Goal: Task Accomplishment & Management: Manage account settings

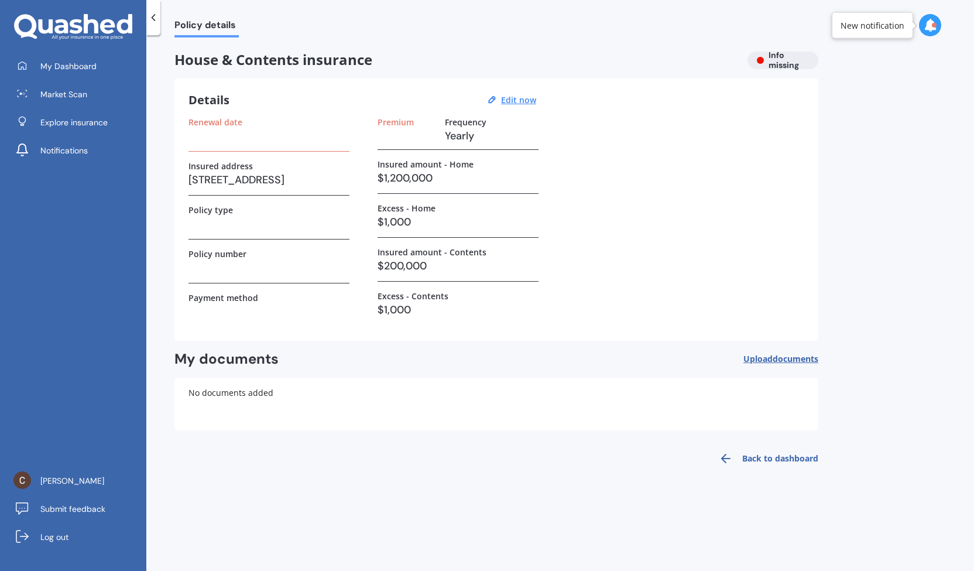
click at [516, 106] on div "Details Edit now" at bounding box center [363, 99] width 351 height 15
click at [516, 97] on u "Edit now" at bounding box center [518, 99] width 35 height 11
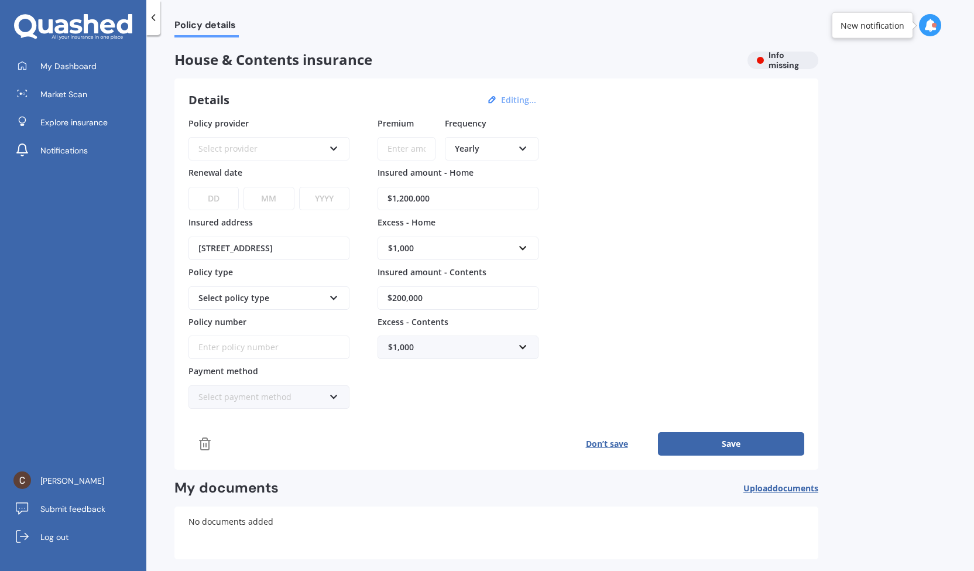
click at [341, 143] on div "Select provider AA AMI AMP ANZ ASB Ando BNZ Co-Operative Bank FMG Initio Kiwiba…" at bounding box center [268, 148] width 161 height 23
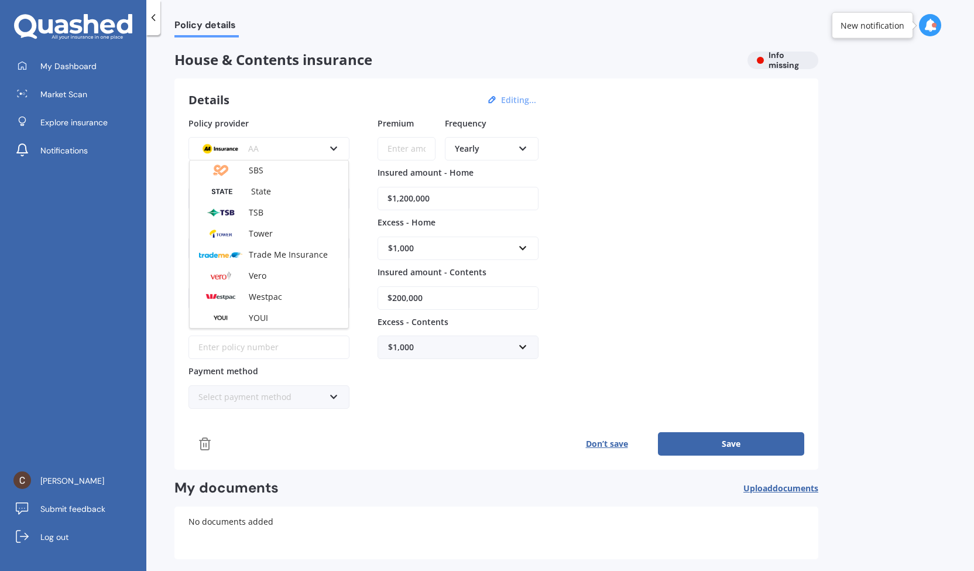
click at [368, 467] on div "House & Contents insurance Info missing Details Editing... Policy provider AA A…" at bounding box center [496, 327] width 644 height 550
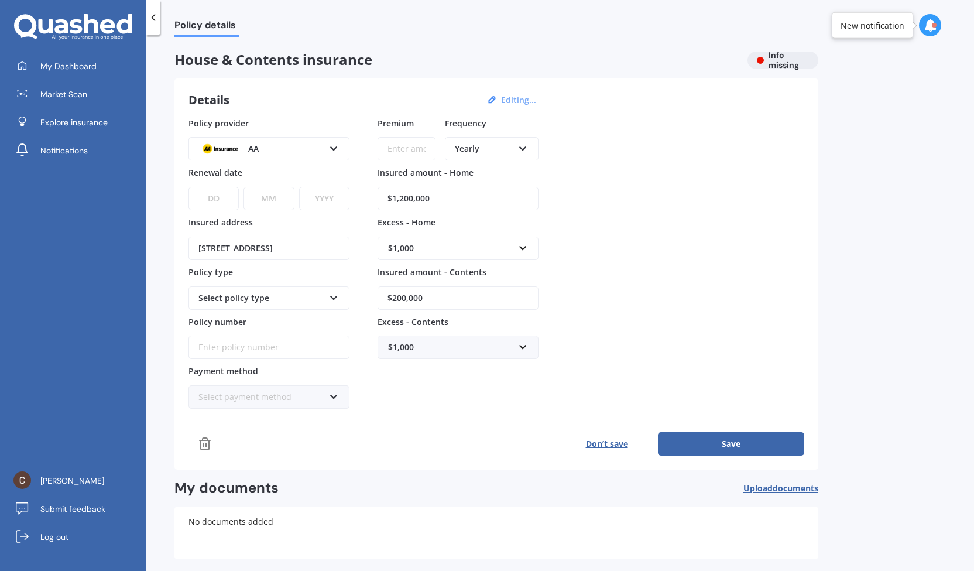
scroll to position [2, 0]
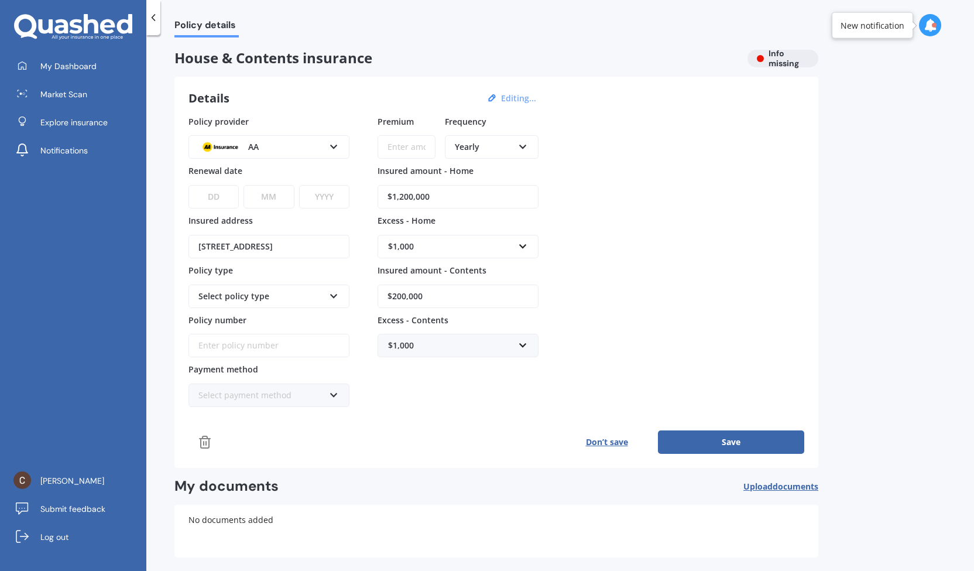
click at [336, 144] on icon at bounding box center [334, 144] width 10 height 8
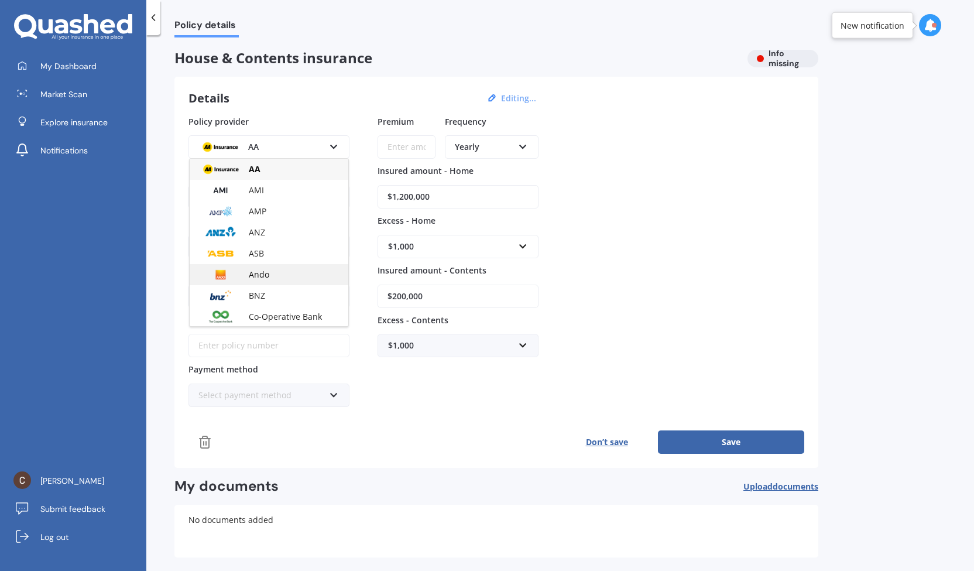
scroll to position [294, 0]
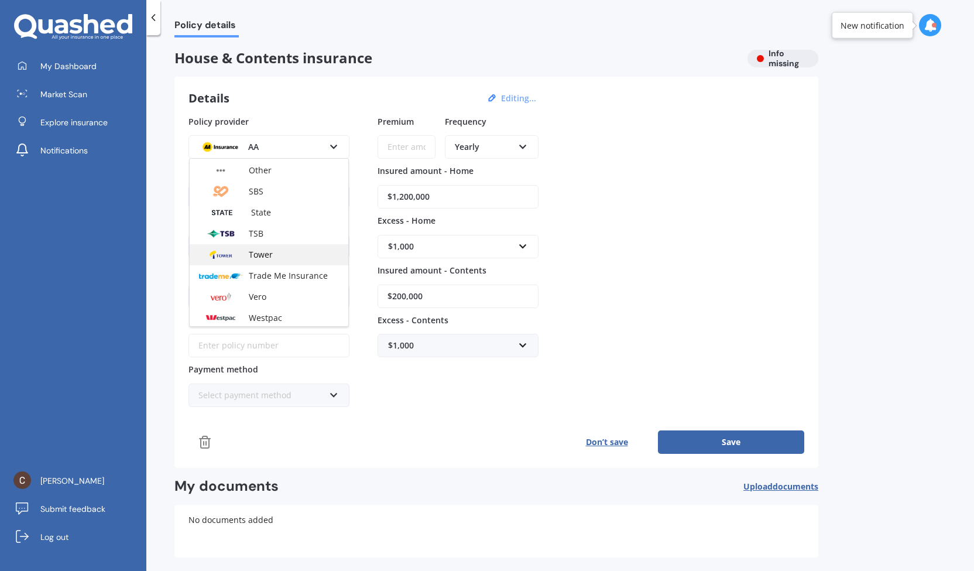
click at [274, 257] on div "Tower" at bounding box center [269, 254] width 159 height 21
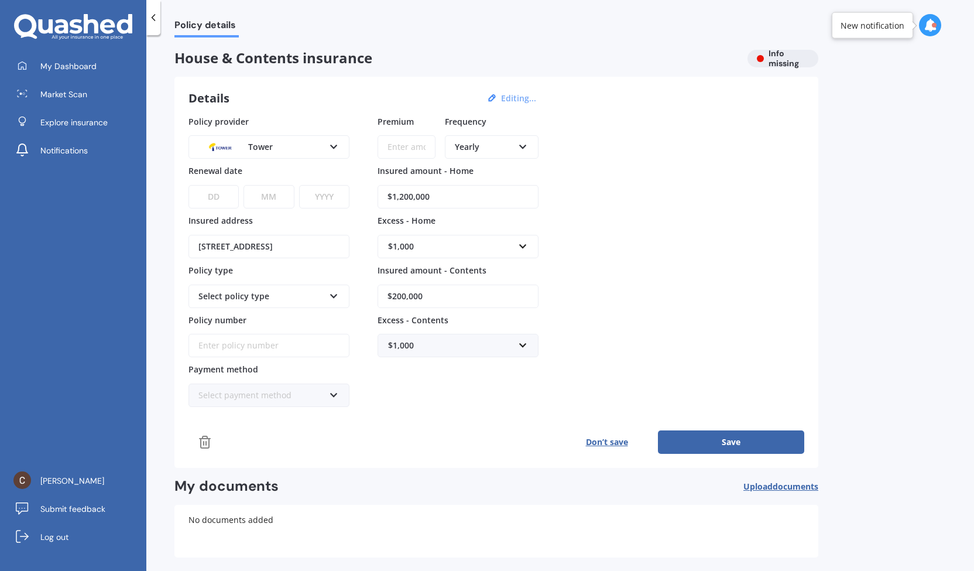
click at [407, 150] on input "Premium" at bounding box center [407, 146] width 58 height 23
type input "$2,500.00"
click at [608, 330] on div "Policy provider Tower AA AMI AMP ANZ ASB Ando BNZ Co-Operative Bank FMG Initio …" at bounding box center [496, 261] width 616 height 292
click at [708, 444] on button "Save" at bounding box center [731, 441] width 146 height 23
click at [740, 436] on button "Save" at bounding box center [731, 441] width 146 height 23
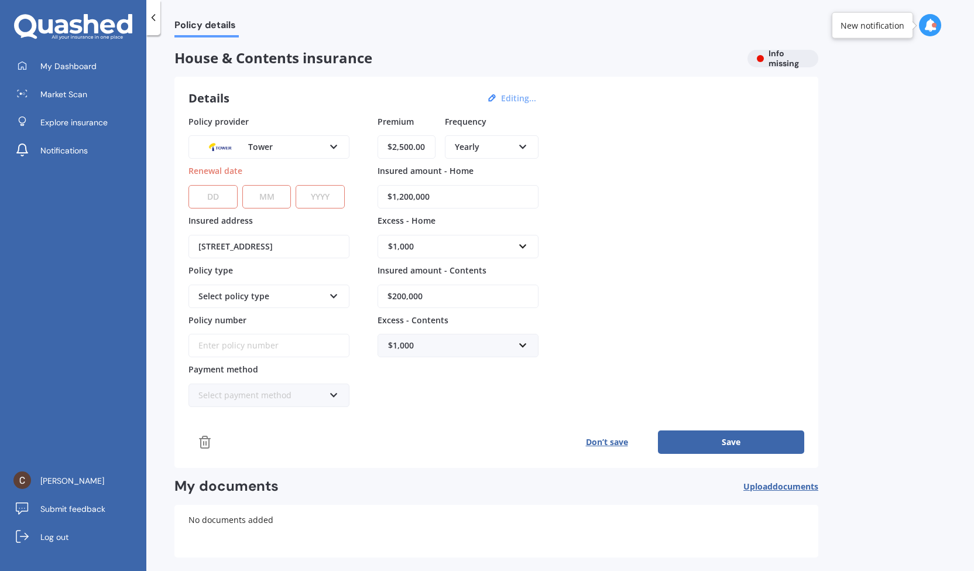
click at [740, 436] on button "Save" at bounding box center [731, 441] width 146 height 23
click at [547, 453] on div "Details Editing... Policy provider Tower AA AMI AMP ANZ ASB Ando BNZ Co-Operati…" at bounding box center [496, 273] width 644 height 391
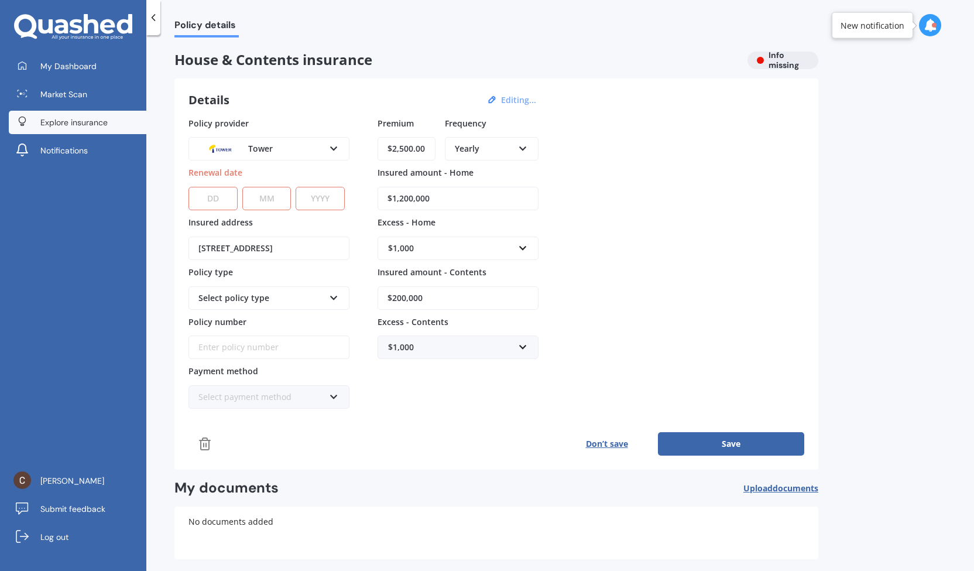
click at [89, 127] on span "Explore insurance" at bounding box center [73, 122] width 67 height 12
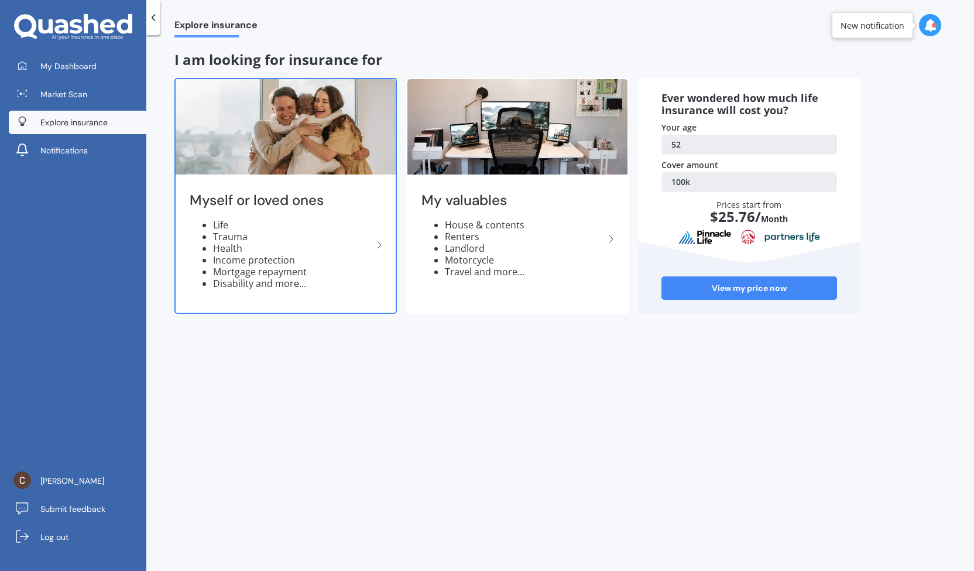
click at [278, 285] on li "Disability and more..." at bounding box center [292, 283] width 159 height 12
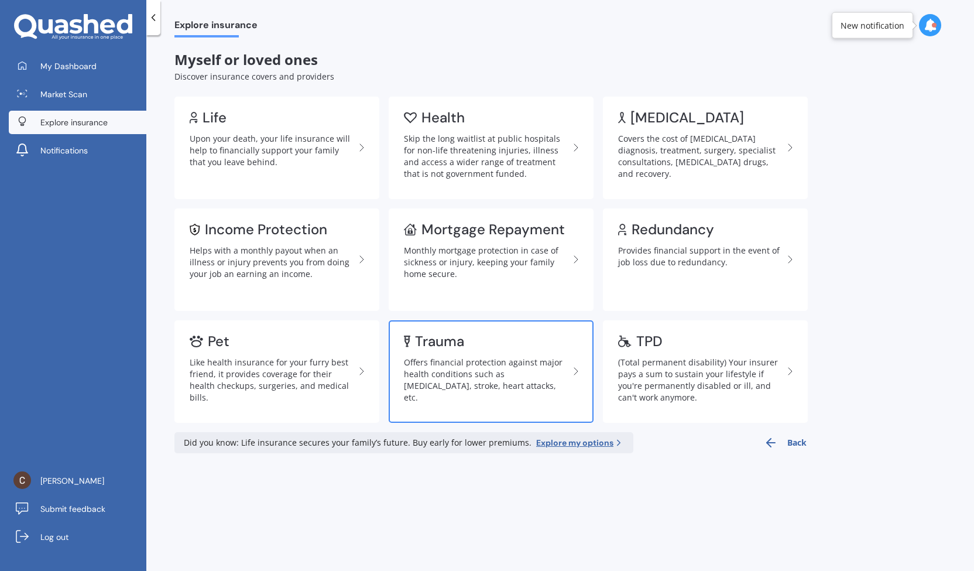
click at [530, 404] on link "Trauma Offers financial protection against major health conditions such as [MED…" at bounding box center [491, 371] width 205 height 102
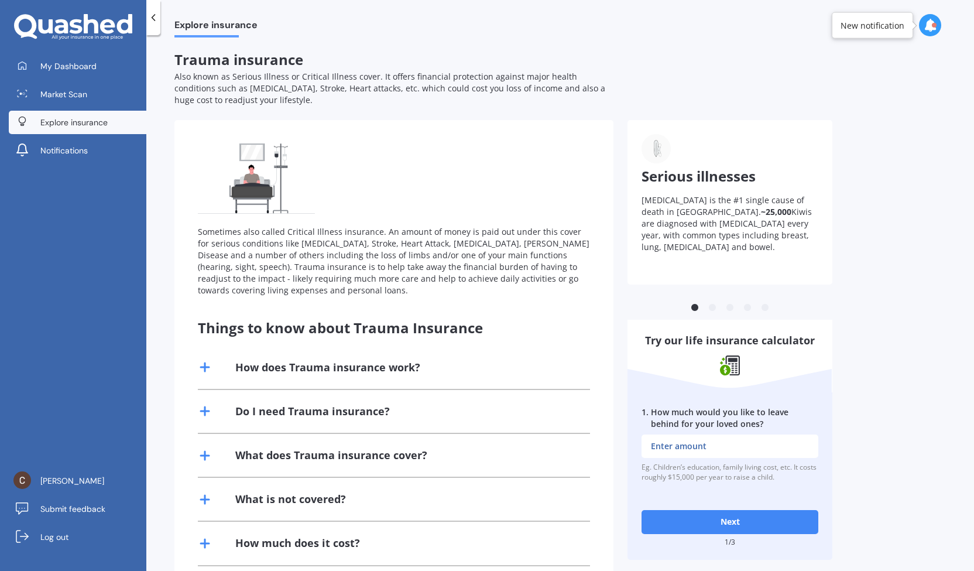
click at [153, 19] on polyline at bounding box center [153, 18] width 3 height 6
